Goal: Use online tool/utility: Utilize a website feature to perform a specific function

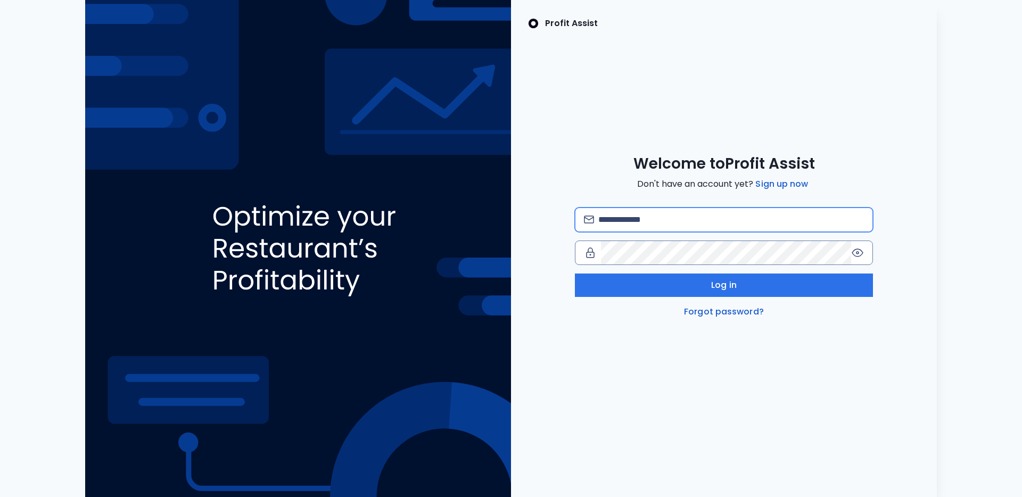
click at [712, 211] on input "email" at bounding box center [731, 219] width 266 height 23
type input "**********"
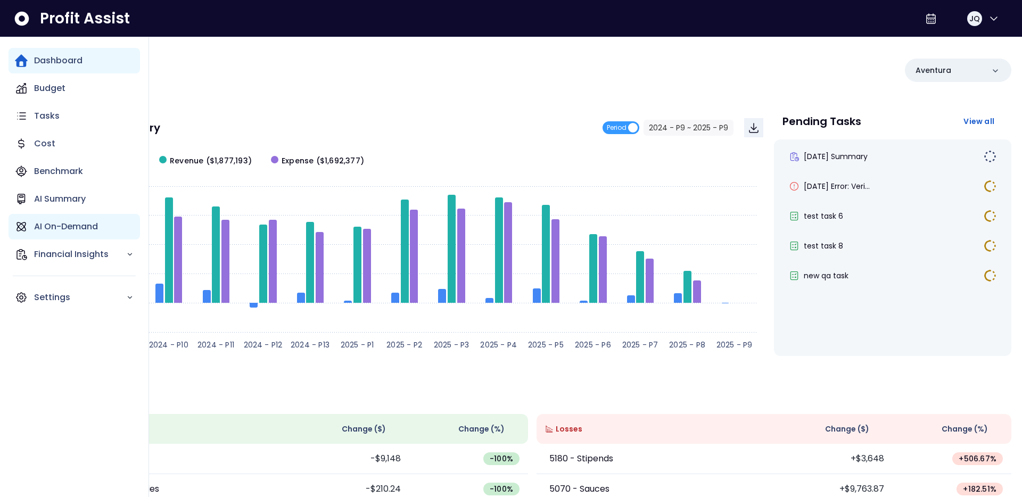
click at [37, 231] on p "AI On-Demand" at bounding box center [66, 226] width 64 height 13
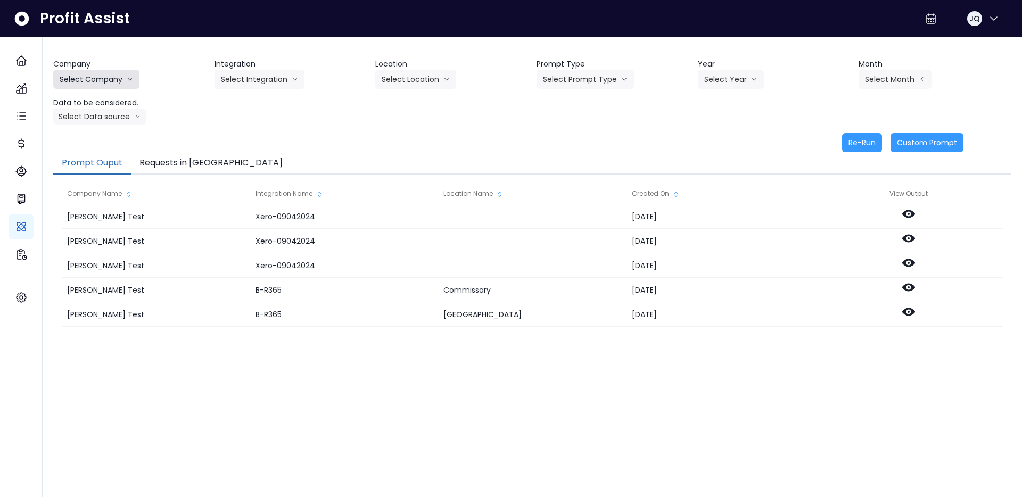
click at [104, 84] on button "Select Company" at bounding box center [96, 79] width 86 height 19
click at [104, 103] on span "[PERSON_NAME] Test" at bounding box center [98, 101] width 77 height 11
click at [88, 81] on button "[PERSON_NAME] Test" at bounding box center [103, 79] width 101 height 19
click at [97, 144] on span "SpotOn Demo" at bounding box center [98, 140] width 77 height 11
click at [266, 91] on div "Company SpotOn Demo Hardik Test koras Bakery SpotOn Demo TestLOCATION Integrati…" at bounding box center [532, 92] width 958 height 66
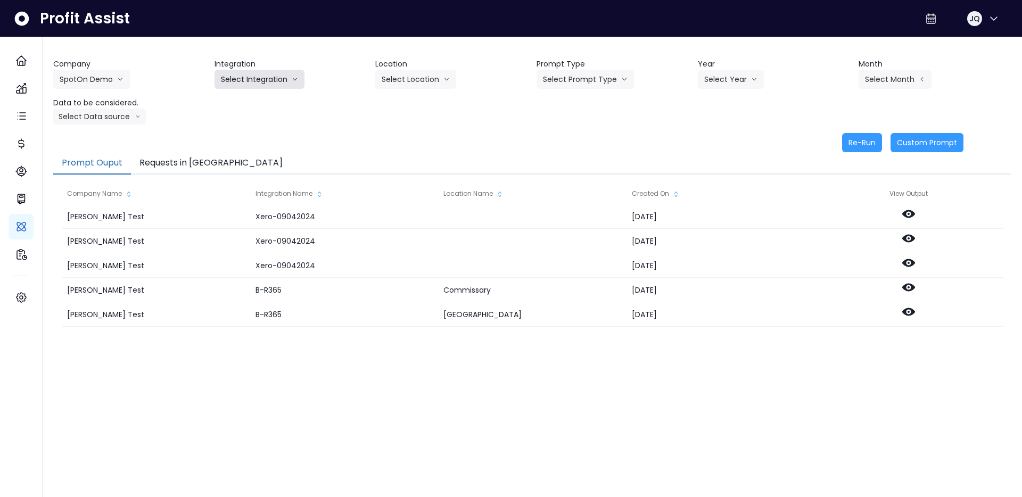
click at [274, 84] on button "Select Integration" at bounding box center [259, 79] width 90 height 19
click at [273, 105] on span "College" at bounding box center [252, 101] width 63 height 11
click at [378, 76] on button "Select Location" at bounding box center [415, 79] width 81 height 19
click at [557, 79] on button "Select Prompt Type" at bounding box center [584, 79] width 97 height 19
click at [560, 120] on span "Error Task" at bounding box center [573, 120] width 60 height 11
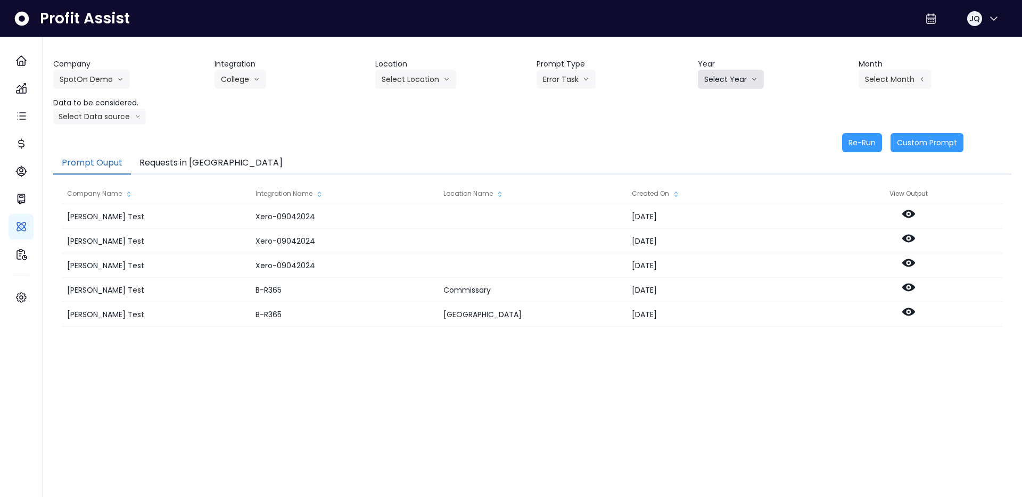
click at [710, 75] on button "Select Year" at bounding box center [731, 79] width 66 height 19
click at [717, 137] on span "2025" at bounding box center [712, 140] width 16 height 11
click at [884, 71] on button "Select Month" at bounding box center [894, 79] width 73 height 19
click at [839, 184] on li "June" at bounding box center [842, 178] width 34 height 19
click at [110, 116] on button "Select Data source" at bounding box center [99, 117] width 93 height 16
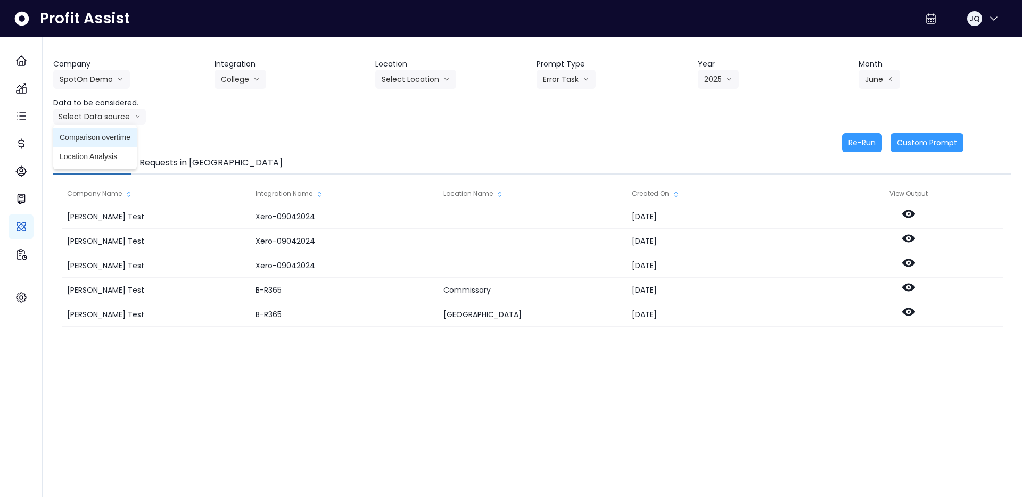
click at [99, 132] on span "Comparison overtime" at bounding box center [95, 137] width 71 height 11
click at [323, 120] on div "Company SpotOn Demo Hardik Test koras Bakery SpotOn Demo TestLOCATION Integrati…" at bounding box center [532, 92] width 958 height 66
click at [863, 136] on button "Re-Run" at bounding box center [862, 142] width 40 height 19
click at [709, 115] on div "Company SpotOn Demo Hardik Test koras Bakery SpotOn Demo TestLOCATION Integrati…" at bounding box center [532, 92] width 958 height 66
click at [209, 154] on button "Requests in [GEOGRAPHIC_DATA]" at bounding box center [211, 163] width 160 height 22
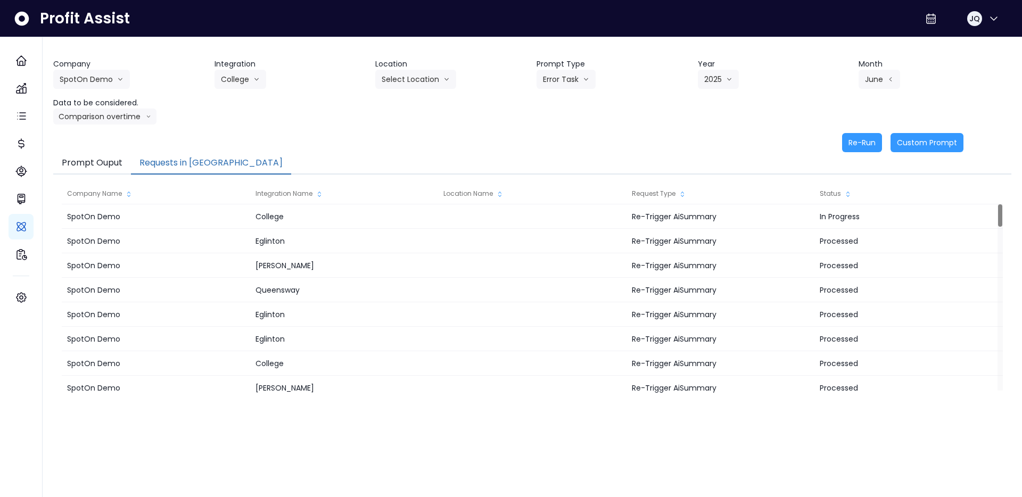
click at [225, 110] on div "Company SpotOn Demo Hardik Test koras Bakery SpotOn Demo TestLOCATION Integrati…" at bounding box center [532, 92] width 958 height 66
click at [229, 84] on button "College" at bounding box center [240, 79] width 52 height 19
click at [231, 117] on span "[PERSON_NAME]" at bounding box center [252, 120] width 63 height 11
click at [597, 78] on button "Select Prompt Type" at bounding box center [584, 79] width 97 height 19
click at [584, 115] on span "Error Task" at bounding box center [573, 120] width 60 height 11
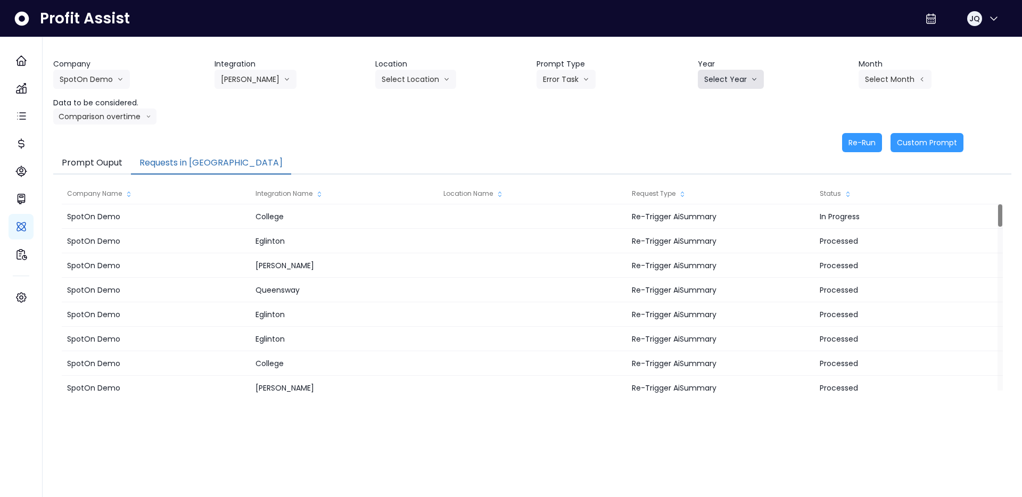
click at [751, 79] on icon "arrow down line" at bounding box center [754, 79] width 6 height 11
click at [718, 143] on span "2025" at bounding box center [712, 140] width 16 height 11
click at [909, 77] on button "Select Month" at bounding box center [894, 79] width 73 height 19
click at [848, 197] on span "July" at bounding box center [841, 197] width 21 height 11
click at [868, 134] on button "Re-Run" at bounding box center [862, 142] width 40 height 19
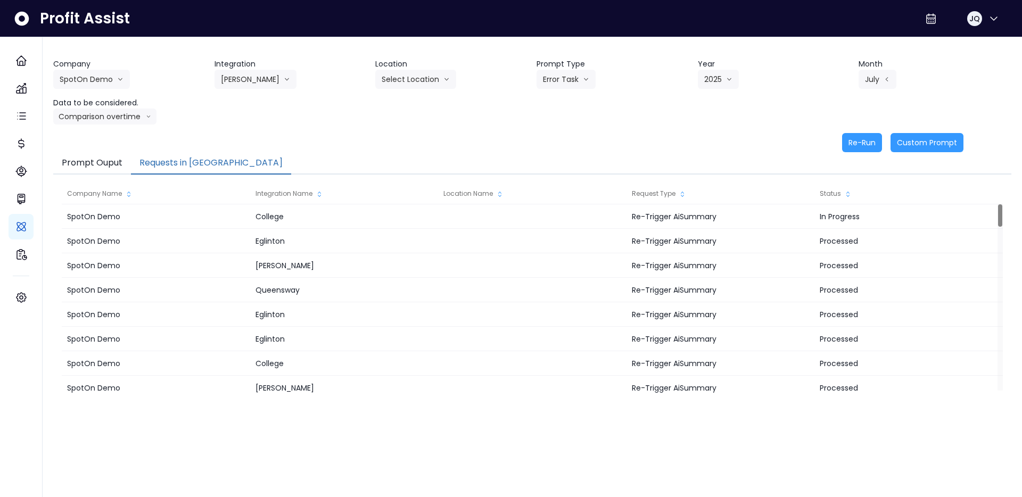
click at [688, 135] on div "Re-Run Custom Prompt" at bounding box center [508, 142] width 910 height 19
click at [684, 135] on div "Re-Run Custom Prompt" at bounding box center [508, 142] width 910 height 19
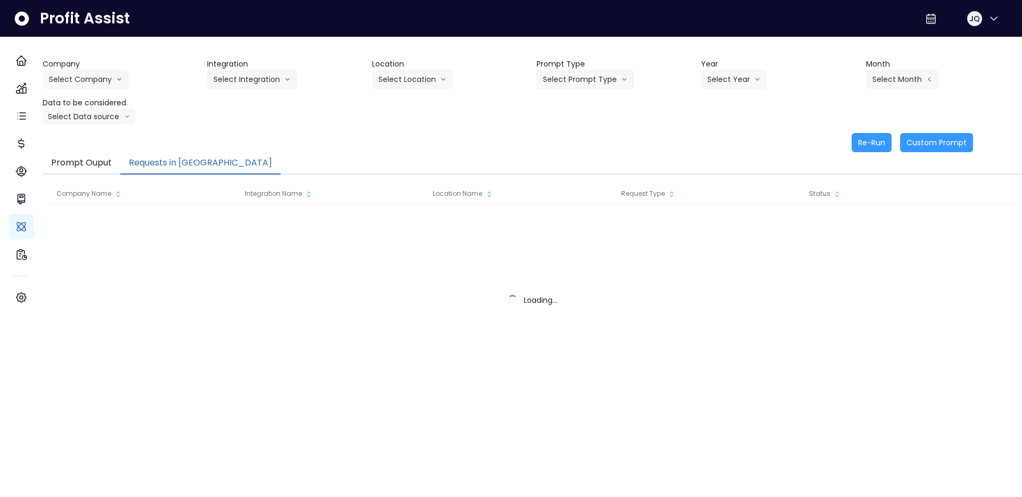
click at [207, 156] on button "Requests in [GEOGRAPHIC_DATA]" at bounding box center [200, 163] width 160 height 22
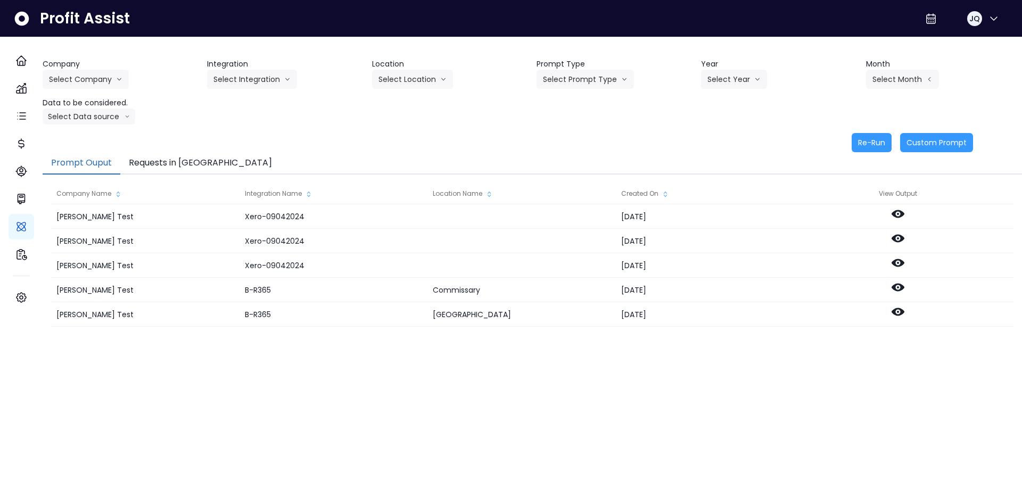
click at [164, 161] on button "Requests in [GEOGRAPHIC_DATA]" at bounding box center [200, 163] width 160 height 22
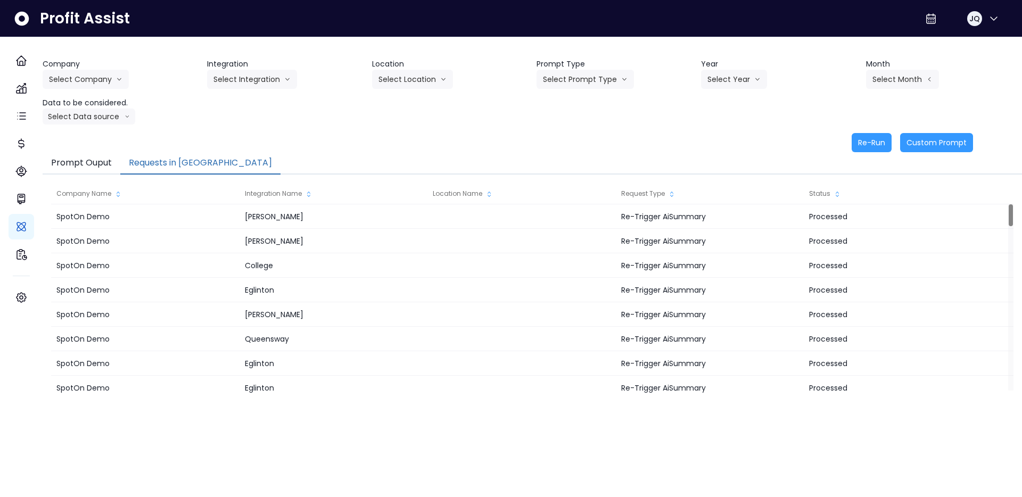
click at [194, 161] on button "Requests in [GEOGRAPHIC_DATA]" at bounding box center [200, 163] width 160 height 22
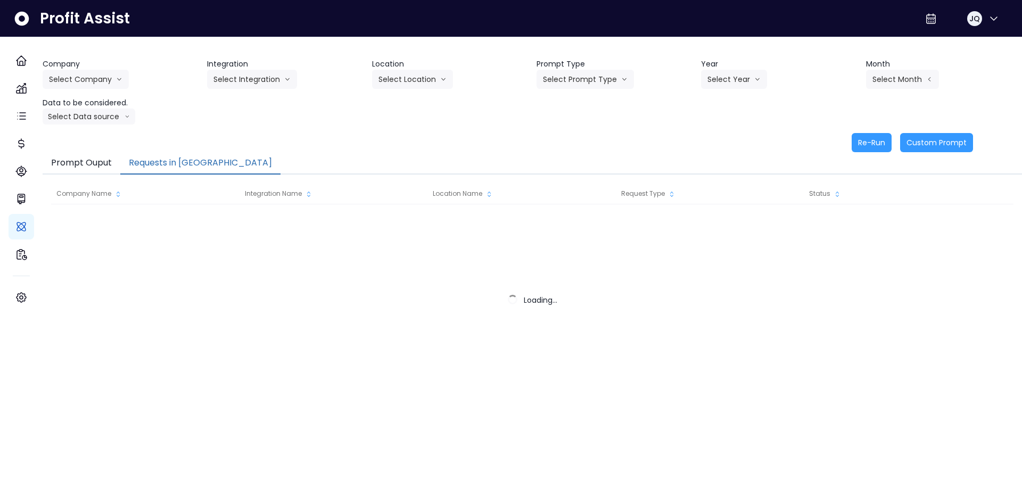
click at [180, 163] on button "Requests in [GEOGRAPHIC_DATA]" at bounding box center [200, 163] width 160 height 22
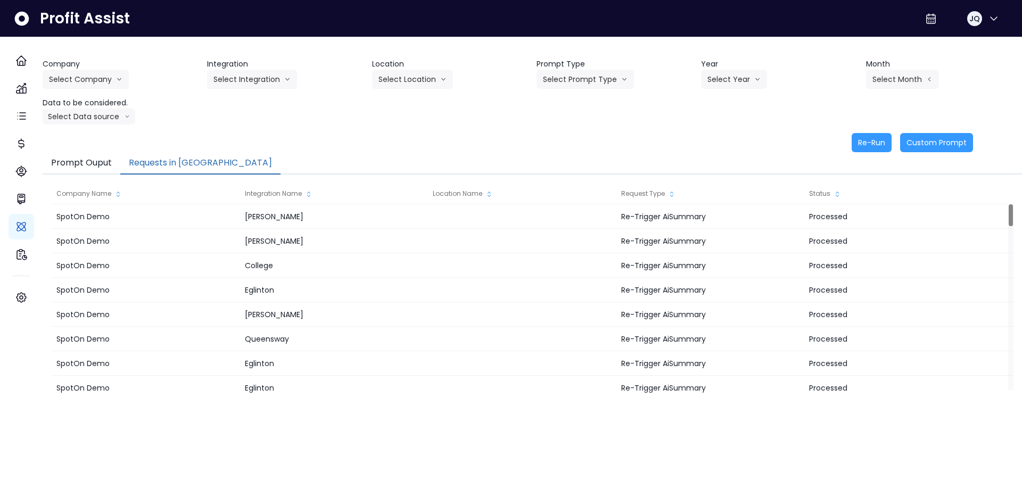
click at [360, 144] on div "Re-Run Custom Prompt" at bounding box center [508, 142] width 930 height 19
click at [110, 80] on button "Select Company" at bounding box center [86, 79] width 86 height 19
click at [97, 145] on span "SpotOn Demo" at bounding box center [87, 140] width 77 height 11
click at [249, 83] on button "Select Integration" at bounding box center [252, 79] width 90 height 19
click at [266, 103] on span "College" at bounding box center [244, 101] width 63 height 11
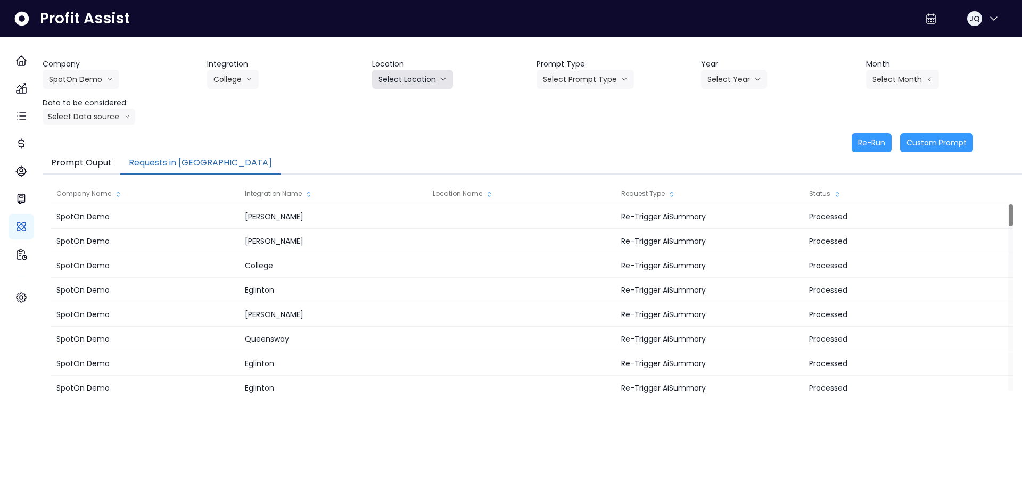
click at [398, 79] on button "Select Location" at bounding box center [412, 79] width 81 height 19
click at [391, 101] on span "All Locations" at bounding box center [399, 101] width 42 height 11
click at [578, 81] on button "Select Prompt Type" at bounding box center [584, 79] width 97 height 19
click at [582, 121] on span "Error Task" at bounding box center [573, 120] width 60 height 11
click at [731, 80] on button "Select Year" at bounding box center [734, 79] width 66 height 19
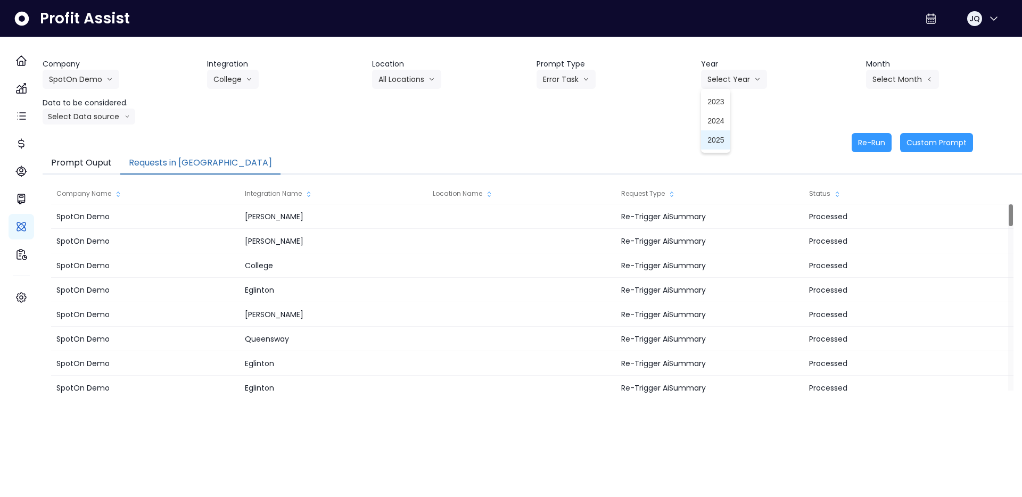
click at [723, 137] on li "2025" at bounding box center [715, 139] width 29 height 19
click at [870, 81] on button "Select Month" at bounding box center [902, 79] width 73 height 19
click at [847, 177] on span "June" at bounding box center [849, 178] width 21 height 11
click at [117, 121] on button "Select Data source" at bounding box center [89, 117] width 93 height 16
click at [120, 134] on span "Comparison overtime" at bounding box center [84, 137] width 71 height 11
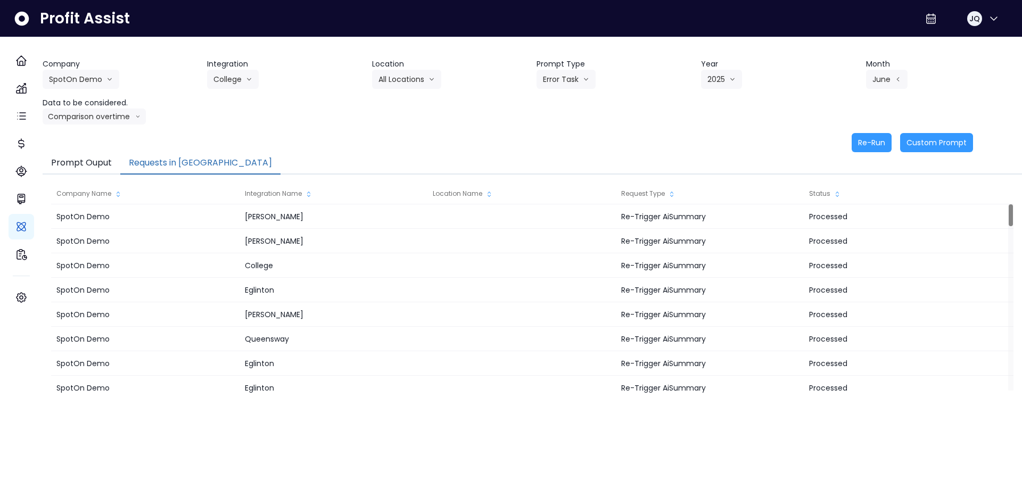
click at [328, 122] on div "Company SpotOn Demo Hardik Test koras Bakery SpotOn Demo TestLOCATION Integrati…" at bounding box center [532, 92] width 979 height 66
click at [867, 144] on button "Re-Run" at bounding box center [871, 142] width 40 height 19
click at [113, 81] on icon "arrow down line" at bounding box center [109, 79] width 6 height 11
click at [269, 80] on div "Integration College College Danforth Eglinton Queensway QuickBooks Online" at bounding box center [285, 74] width 156 height 30
click at [252, 80] on icon "arrow down line" at bounding box center [249, 79] width 6 height 11
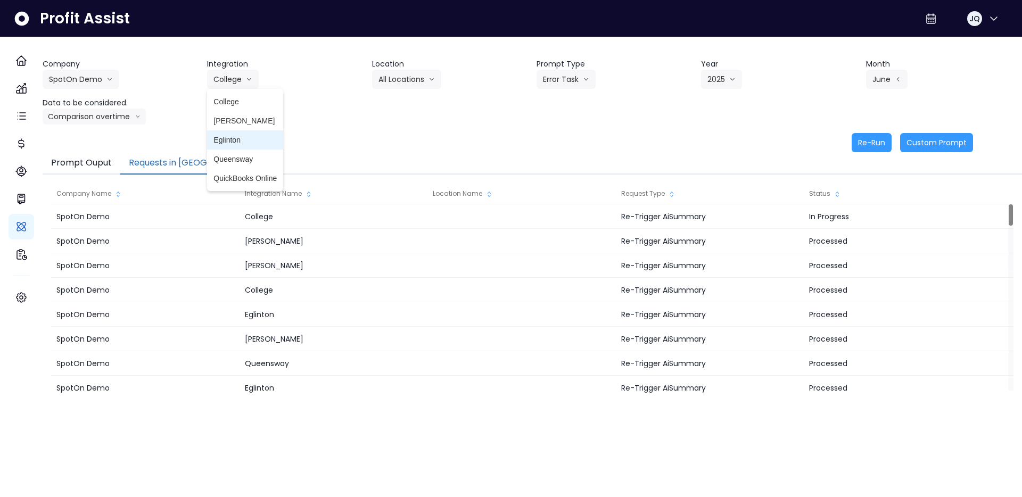
click at [248, 156] on span "Queensway" at bounding box center [244, 159] width 63 height 11
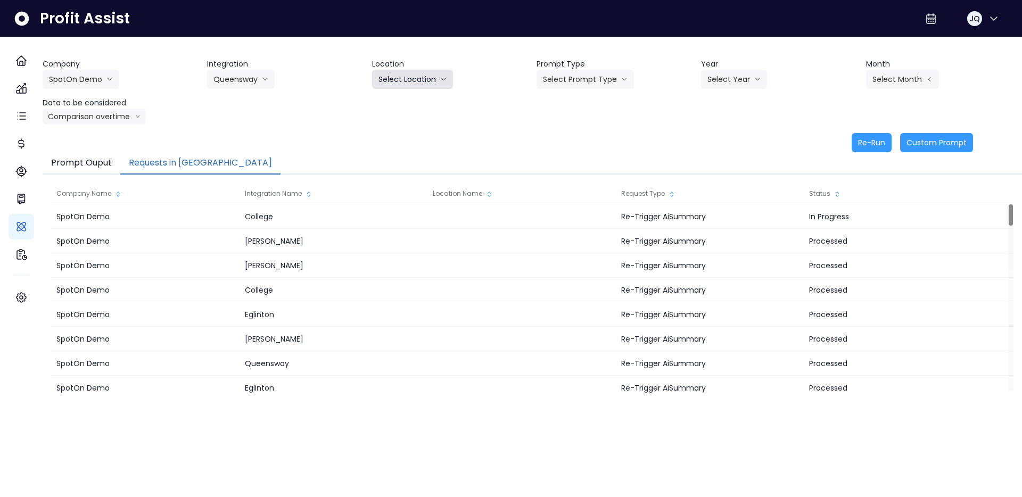
click at [432, 79] on button "Select Location" at bounding box center [412, 79] width 81 height 19
click at [417, 101] on span "All Locations" at bounding box center [399, 101] width 42 height 11
click at [626, 85] on button "Select Prompt Type" at bounding box center [584, 79] width 97 height 19
click at [578, 125] on span "Error Task" at bounding box center [573, 120] width 60 height 11
click at [770, 67] on header "Year" at bounding box center [779, 64] width 156 height 11
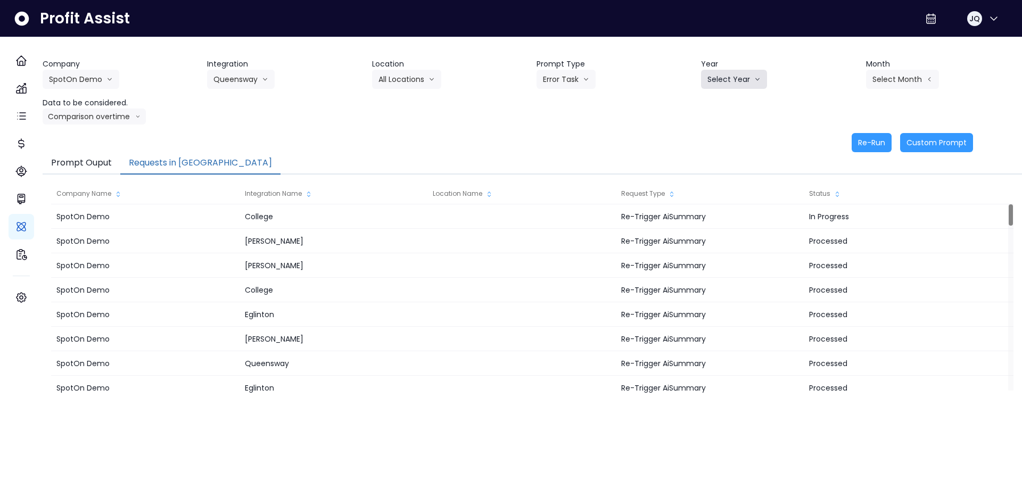
click at [733, 86] on button "Select Year" at bounding box center [734, 79] width 66 height 19
click at [714, 138] on span "2025" at bounding box center [715, 140] width 16 height 11
click at [912, 74] on button "Select Month" at bounding box center [902, 79] width 73 height 19
click at [847, 194] on span "July" at bounding box center [849, 197] width 21 height 11
click at [856, 144] on button "Re-Run" at bounding box center [871, 142] width 40 height 19
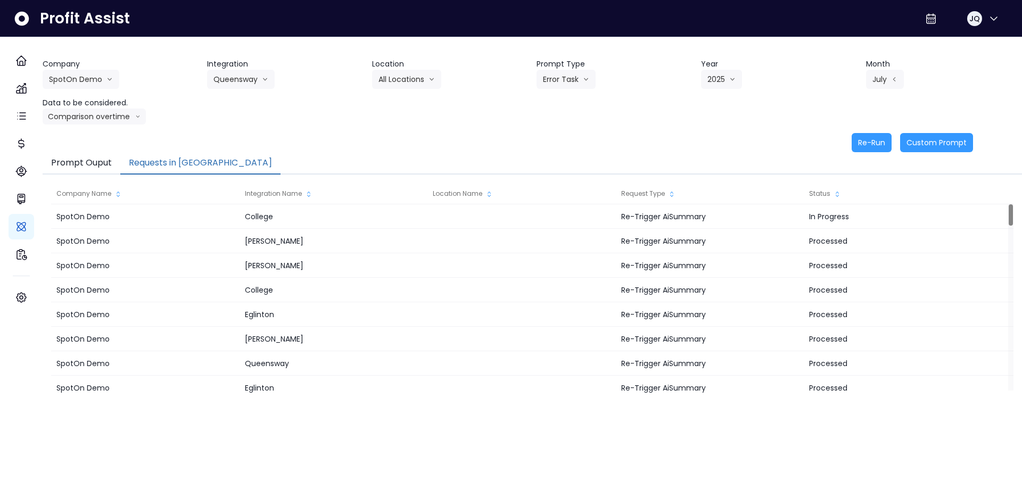
click at [416, 121] on div "Company SpotOn Demo Hardik Test koras Bakery SpotOn Demo TestLOCATION Integrati…" at bounding box center [532, 92] width 979 height 66
click at [248, 77] on button "Queensway" at bounding box center [241, 79] width 68 height 19
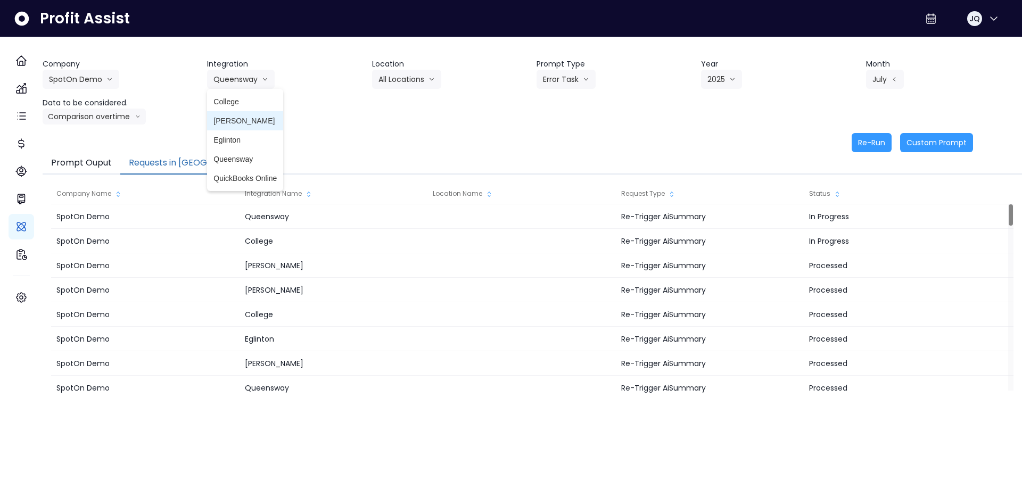
click at [253, 139] on span "Eglinton" at bounding box center [244, 140] width 63 height 11
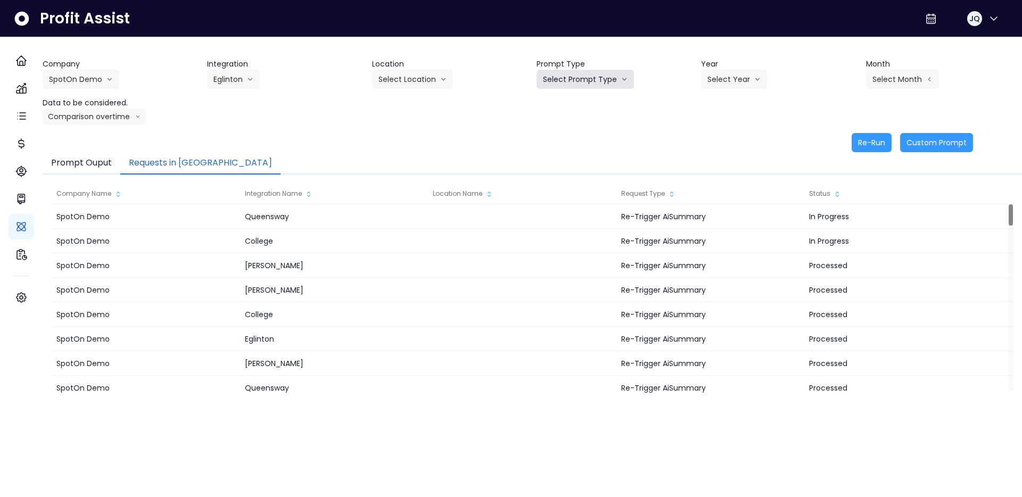
click at [551, 78] on button "Select Prompt Type" at bounding box center [584, 79] width 97 height 19
click at [565, 124] on span "Error Task" at bounding box center [573, 120] width 60 height 11
click at [770, 82] on div "Select Year 2023 2024 2025" at bounding box center [754, 79] width 106 height 19
click at [741, 82] on button "Select Year" at bounding box center [734, 79] width 66 height 19
click at [719, 145] on span "2025" at bounding box center [715, 140] width 16 height 11
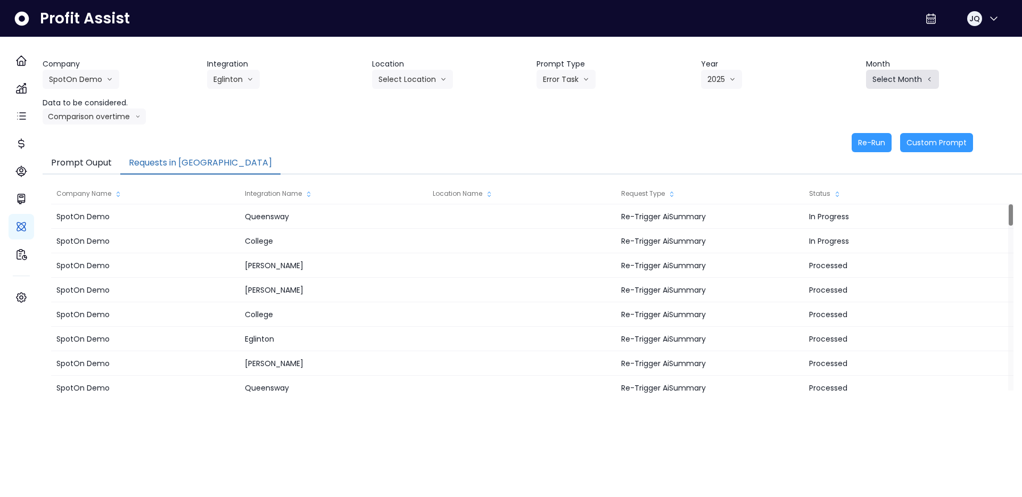
click at [894, 78] on button "Select Month" at bounding box center [902, 79] width 73 height 19
click at [849, 154] on span "May" at bounding box center [849, 159] width 21 height 11
click at [855, 148] on button "Re-Run" at bounding box center [871, 142] width 40 height 19
click at [707, 133] on div "Re-Run Custom Prompt" at bounding box center [508, 142] width 930 height 19
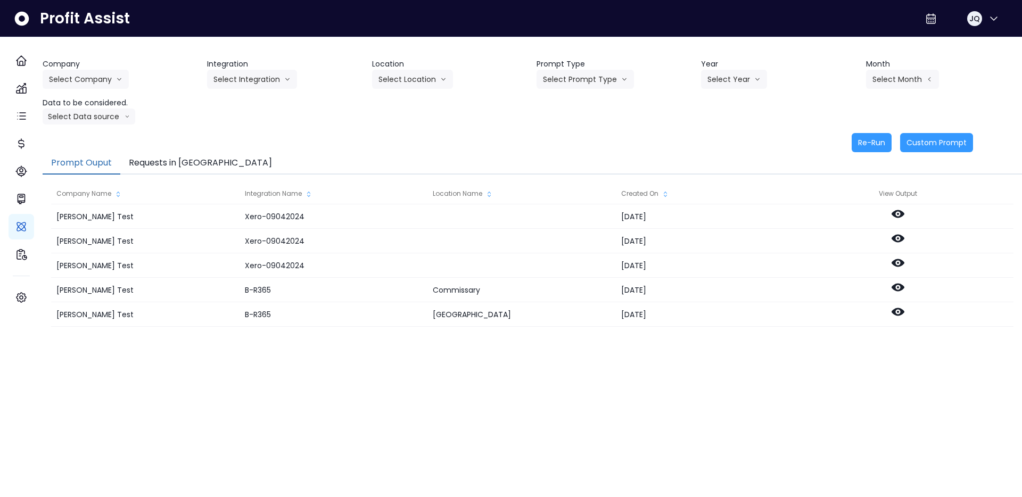
click at [205, 158] on button "Requests in [GEOGRAPHIC_DATA]" at bounding box center [200, 163] width 160 height 22
